Goal: Information Seeking & Learning: Learn about a topic

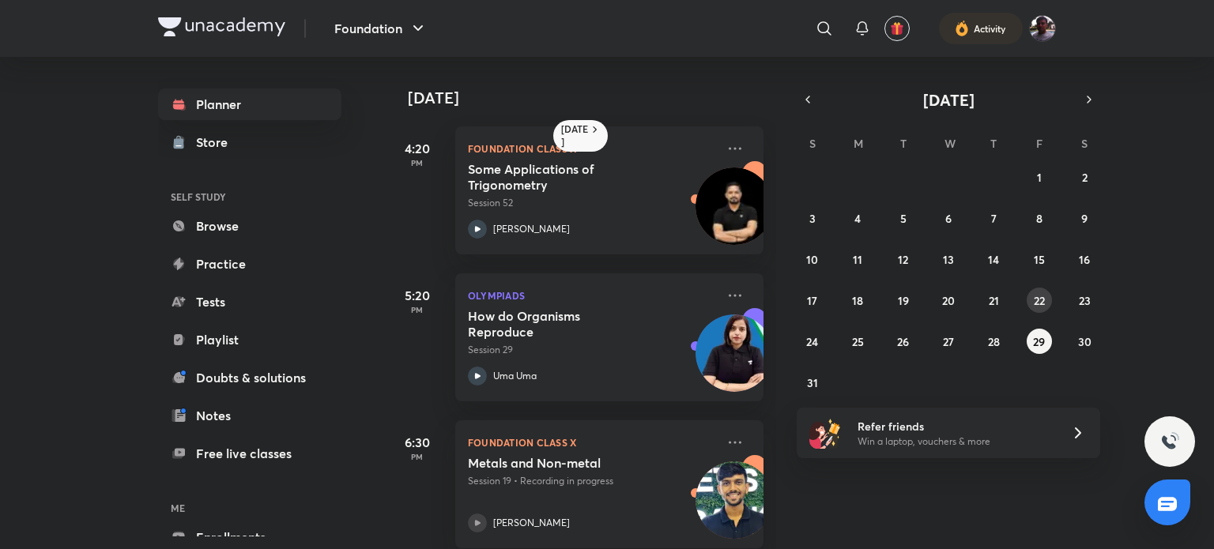
click at [1034, 300] on abbr "22" at bounding box center [1039, 300] width 11 height 15
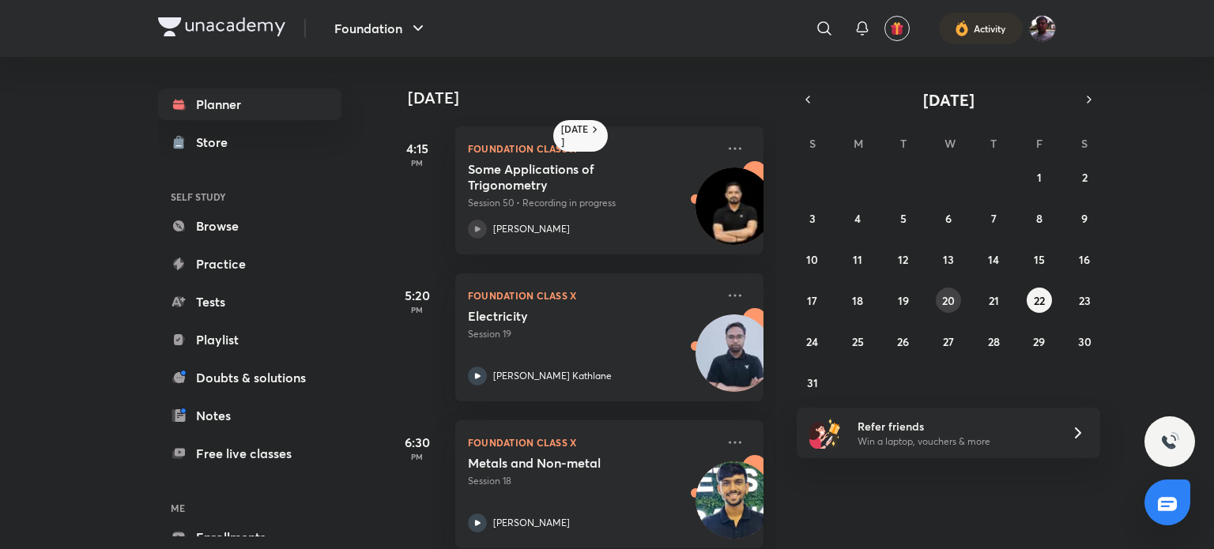
click at [953, 300] on abbr "20" at bounding box center [948, 300] width 13 height 15
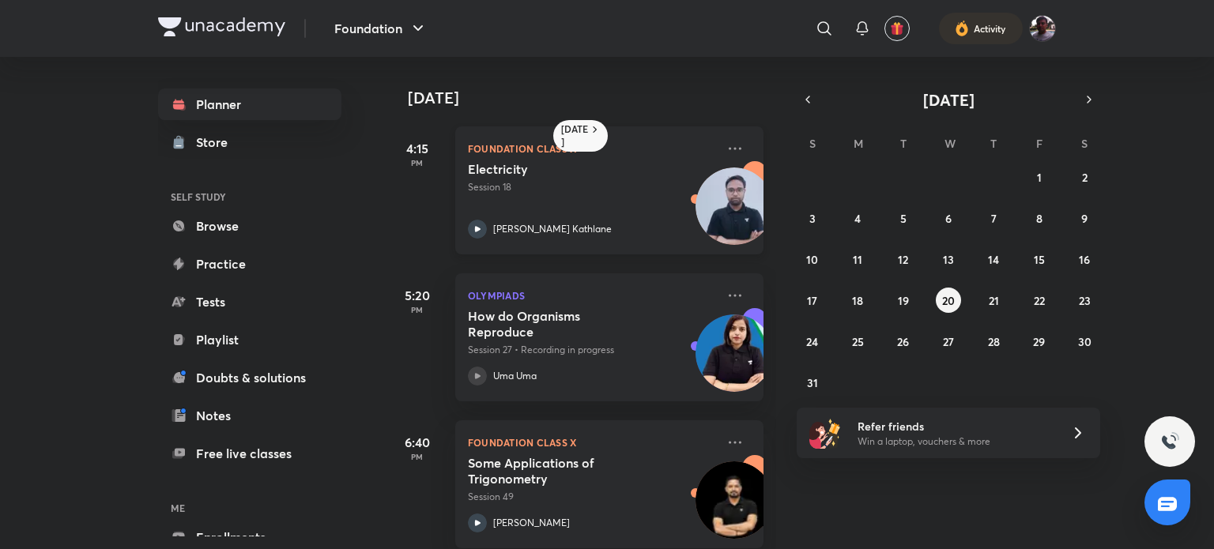
click at [622, 166] on h5 "Electricity" at bounding box center [566, 169] width 197 height 16
click at [1036, 300] on abbr "22" at bounding box center [1039, 300] width 11 height 15
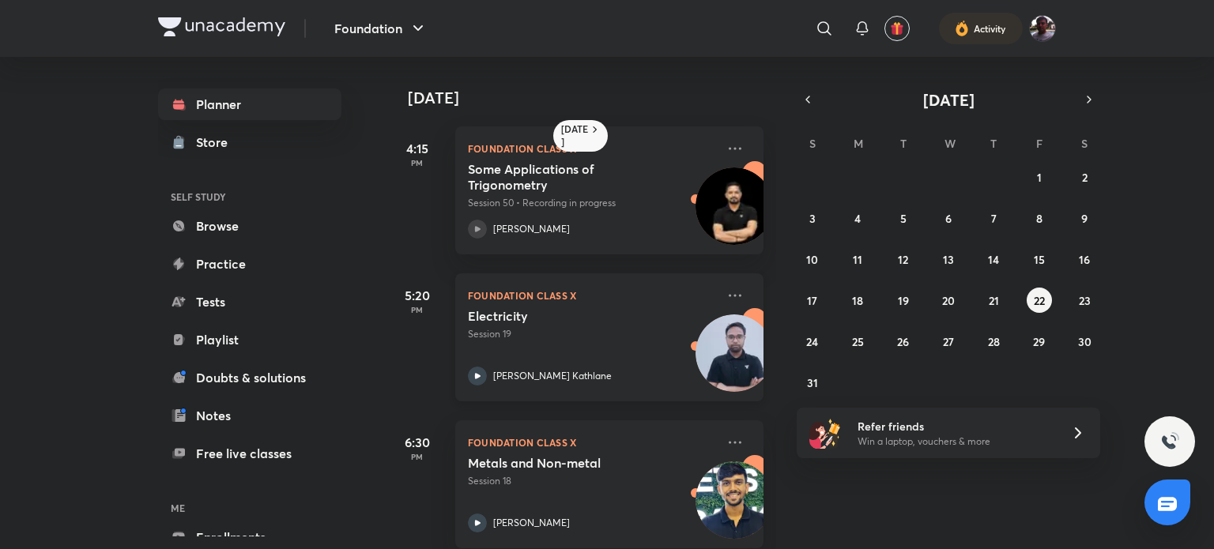
click at [597, 323] on h5 "Electricity" at bounding box center [566, 316] width 197 height 16
click at [855, 343] on abbr "25" at bounding box center [858, 341] width 12 height 15
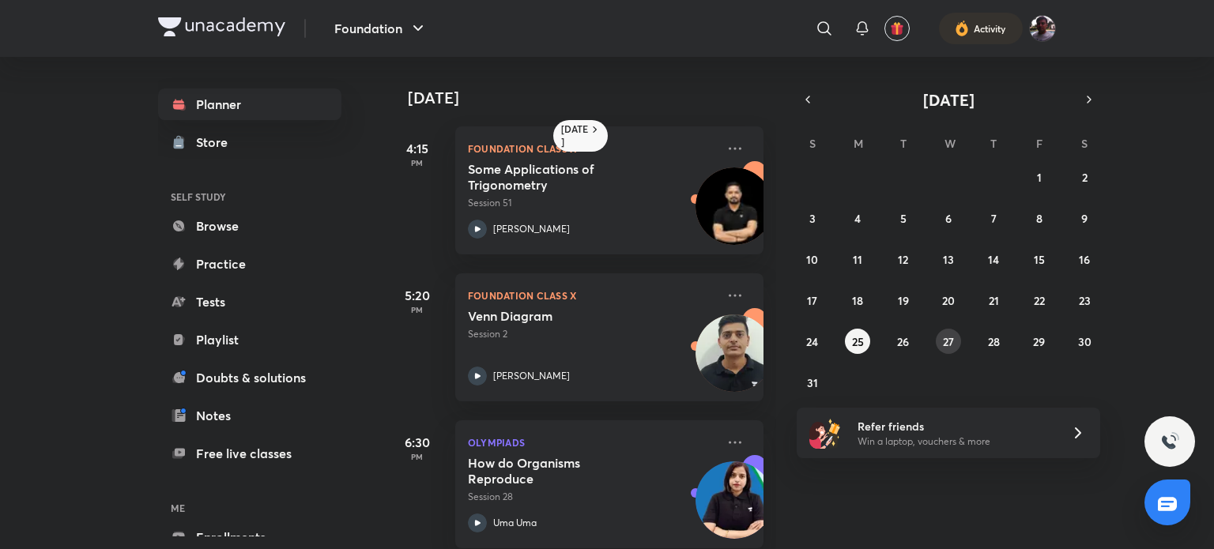
click at [945, 335] on abbr "27" at bounding box center [948, 341] width 11 height 15
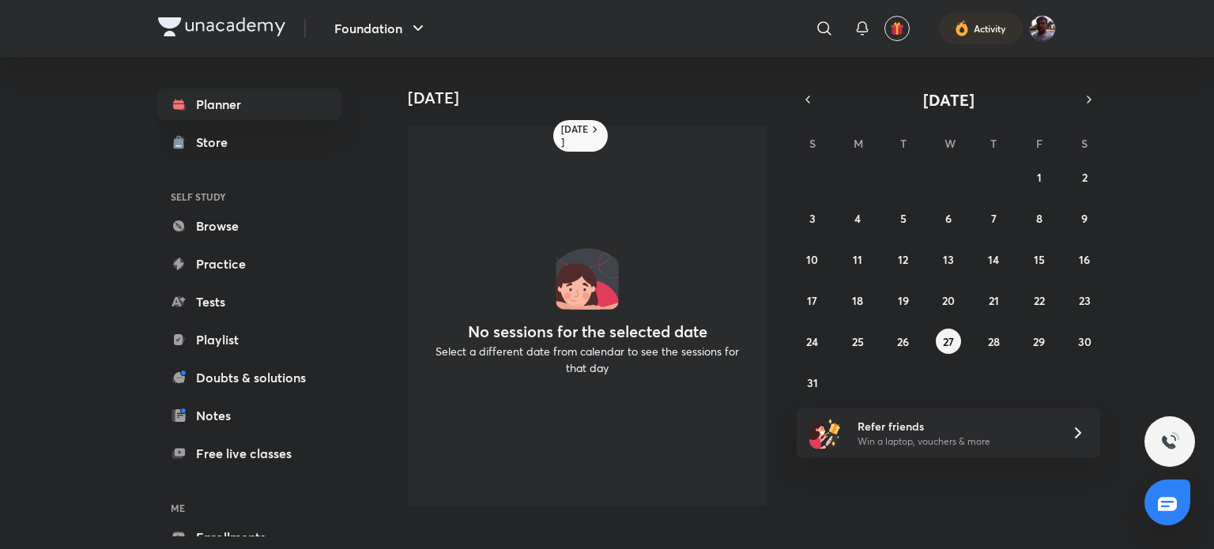
click at [1021, 331] on div "27 28 29 30 31 1 2 3 4 5 6 7 8 9 10 11 12 13 14 15 16 17 18 19 20 21 22 23 24 2…" at bounding box center [949, 279] width 304 height 231
click at [1041, 347] on abbr "29" at bounding box center [1039, 341] width 12 height 15
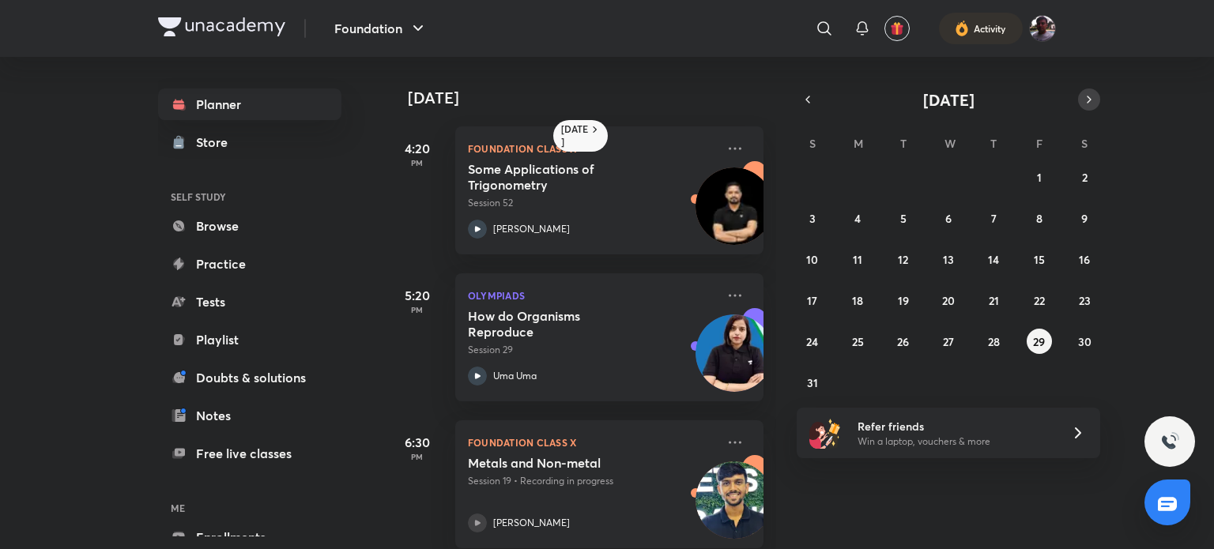
click at [1085, 92] on icon "button" at bounding box center [1089, 99] width 13 height 14
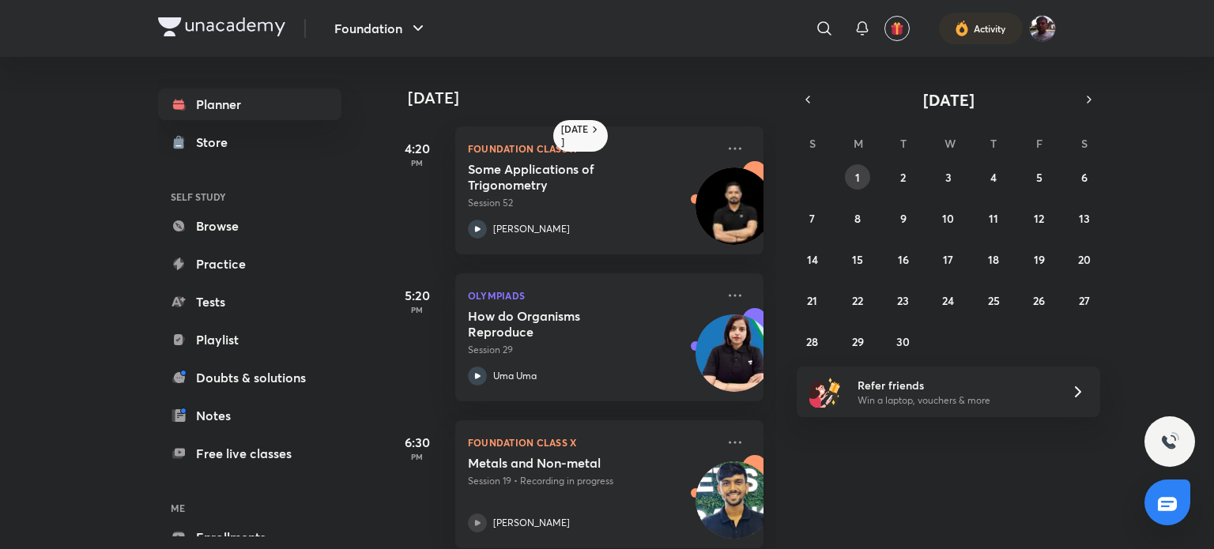
click at [860, 169] on button "1" at bounding box center [857, 176] width 25 height 25
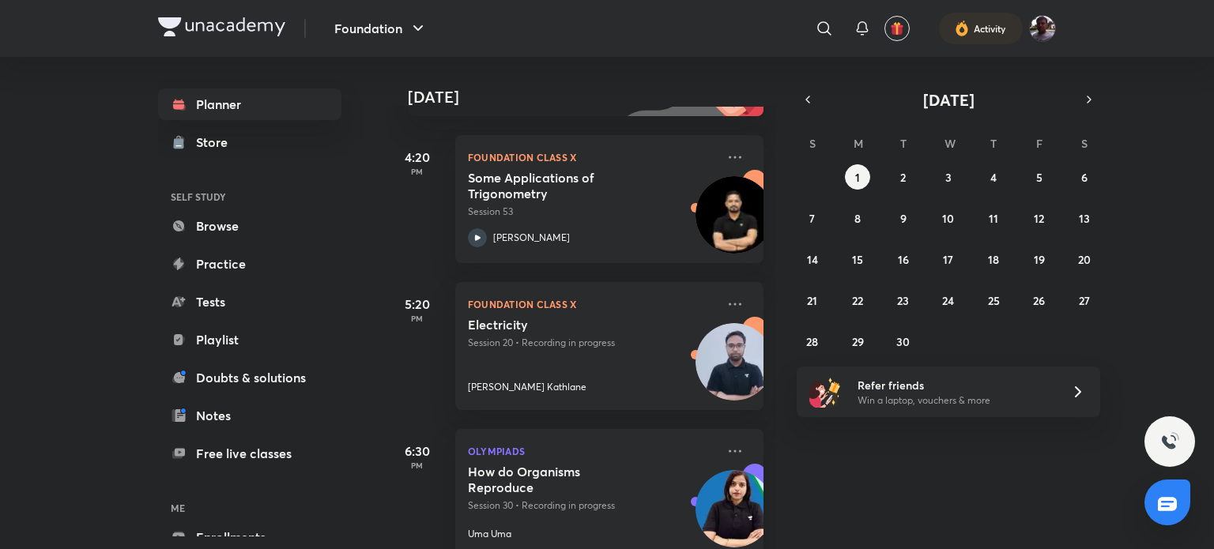
scroll to position [212, 0]
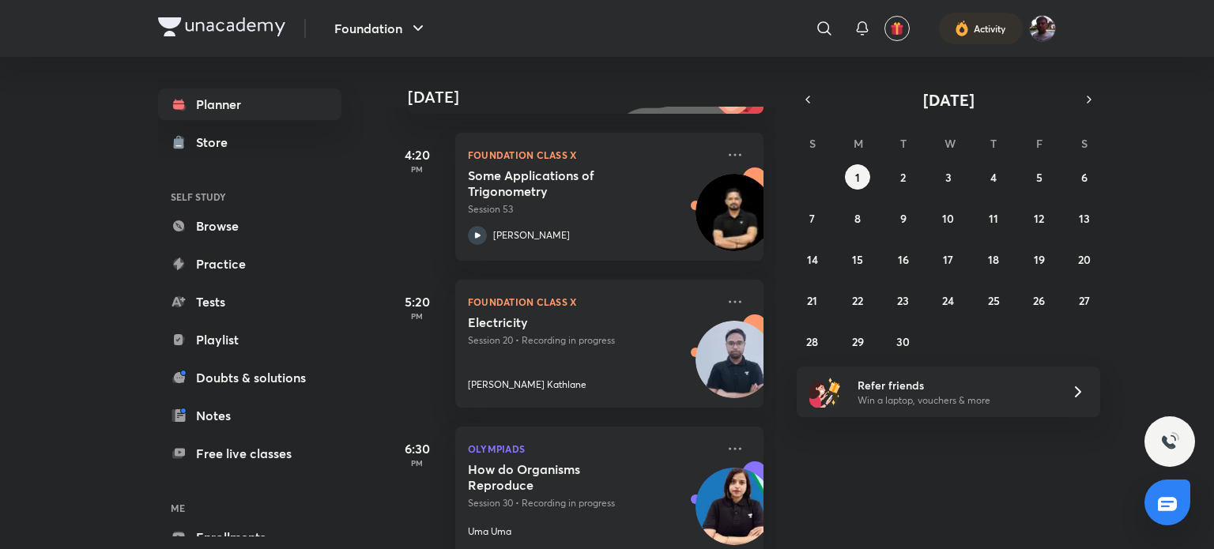
click at [606, 344] on p "Session 20 • Recording in progress" at bounding box center [592, 341] width 248 height 14
click at [536, 215] on p "Session 53" at bounding box center [592, 209] width 248 height 14
click at [575, 346] on p "Session 20 • Recording in progress" at bounding box center [592, 341] width 248 height 14
click at [704, 207] on img at bounding box center [734, 212] width 77 height 77
click at [800, 104] on button "button" at bounding box center [808, 100] width 22 height 22
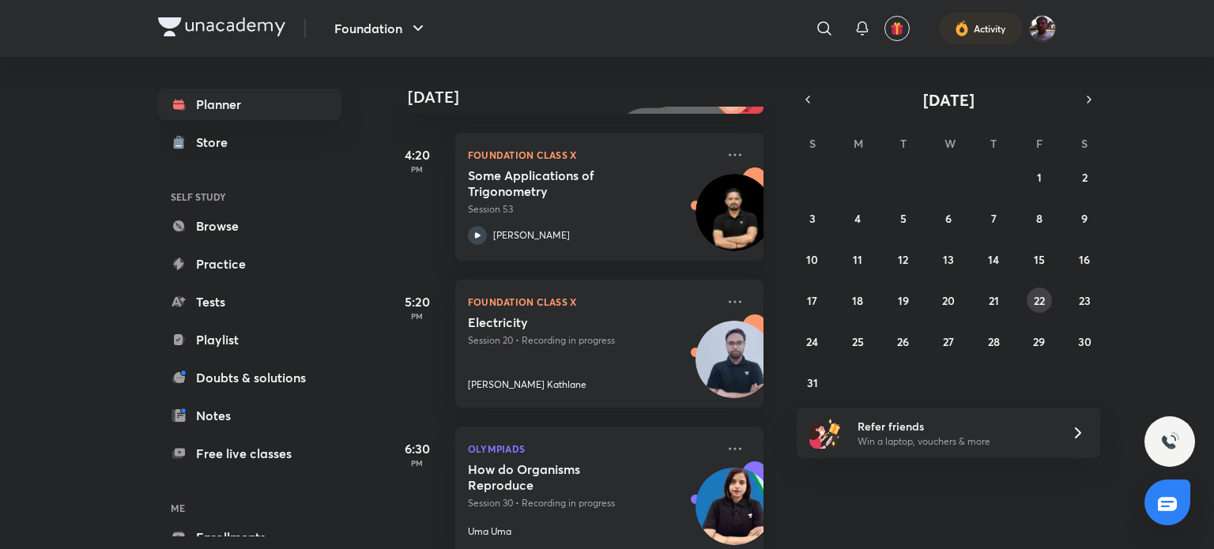
click at [1047, 296] on button "22" at bounding box center [1039, 300] width 25 height 25
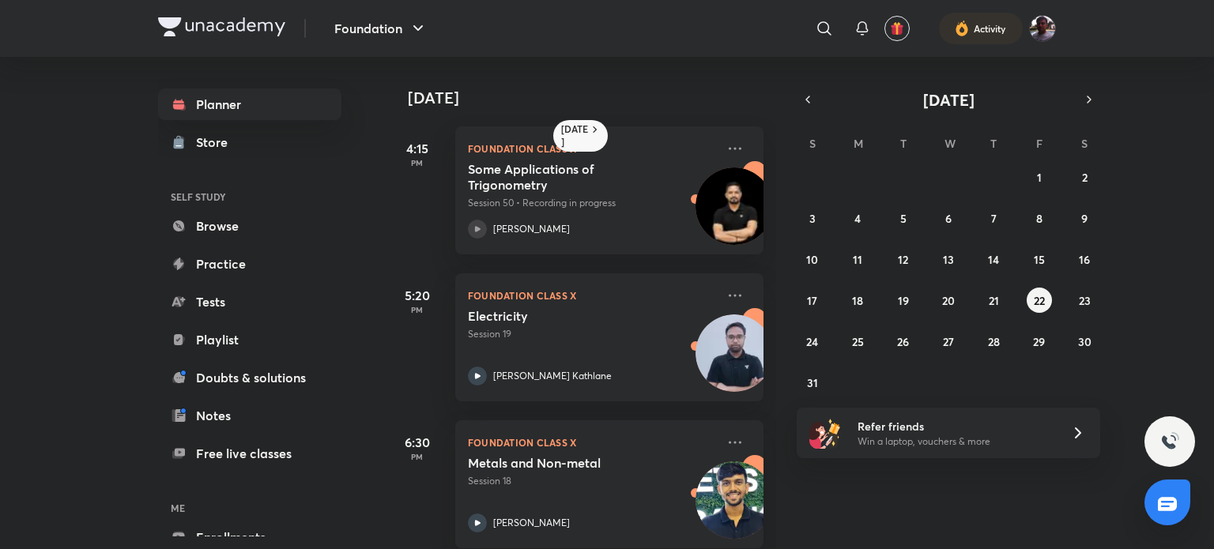
click at [537, 143] on p "Foundation Class X" at bounding box center [592, 148] width 248 height 19
click at [580, 486] on p "Session 18" at bounding box center [592, 481] width 248 height 14
